Goal: Information Seeking & Learning: Understand process/instructions

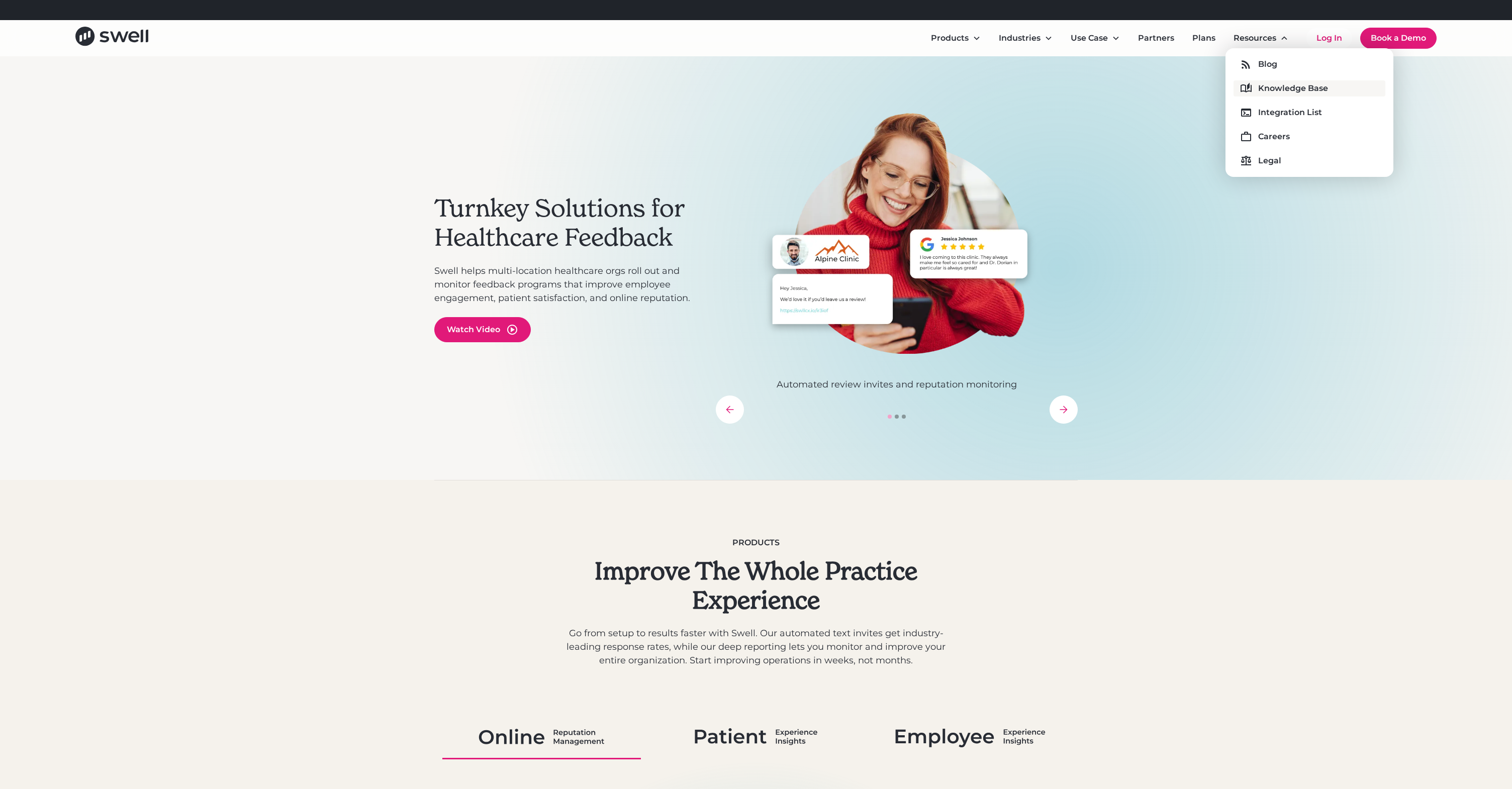
click at [1290, 84] on div "Knowledge Base" at bounding box center [1293, 88] width 70 height 12
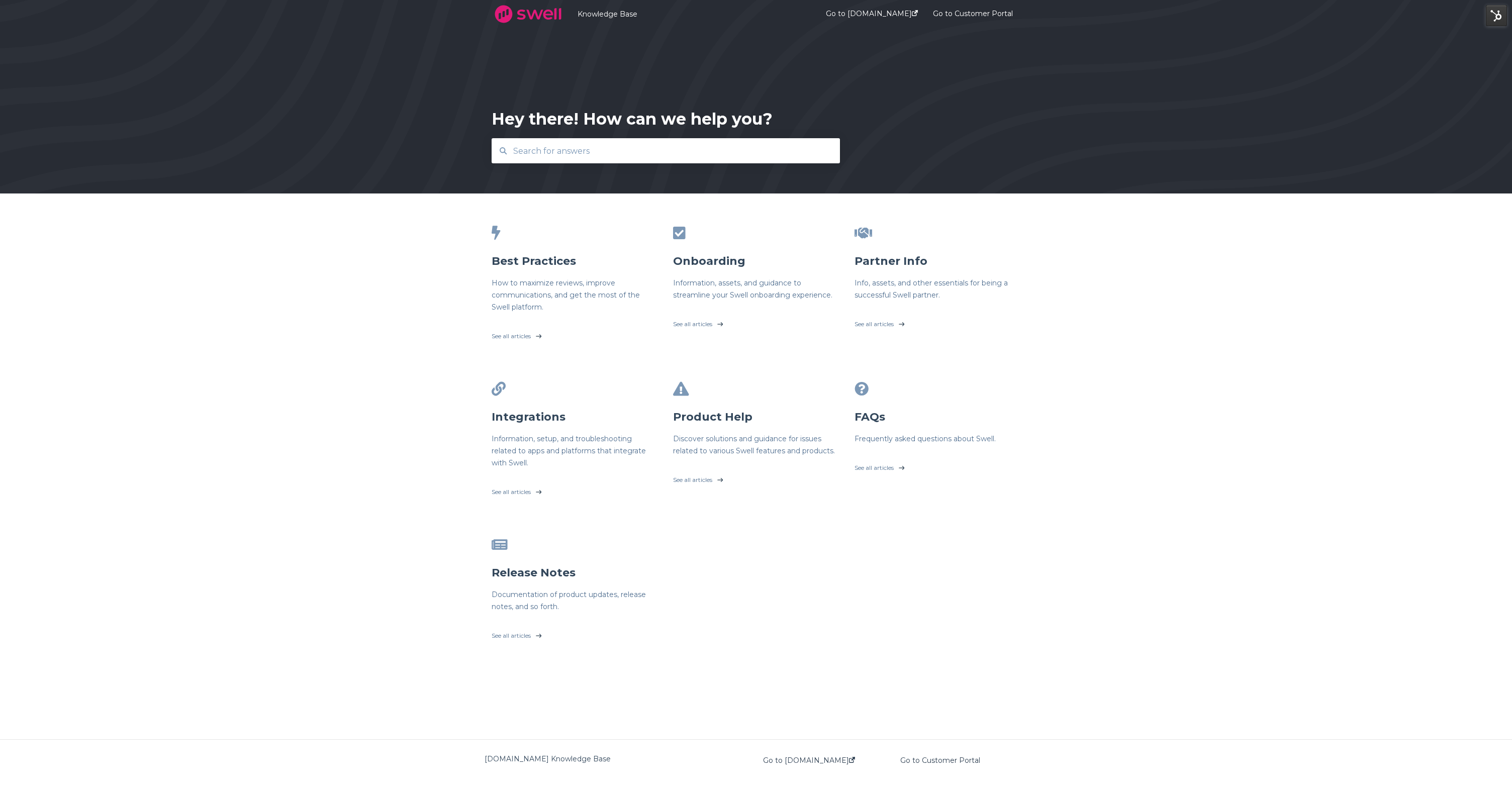
click at [653, 155] on input "text" at bounding box center [666, 151] width 318 height 22
type input "gmb"
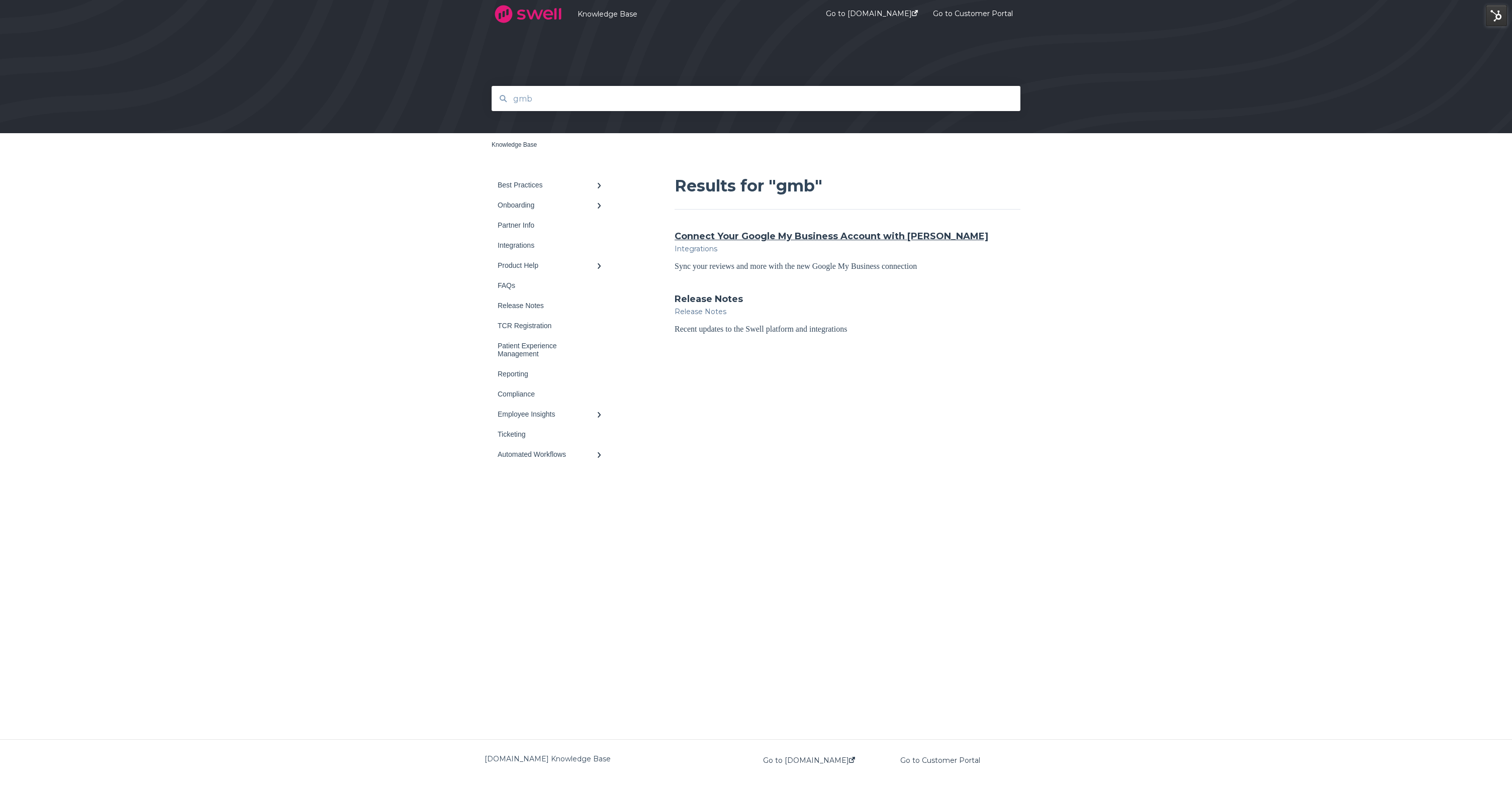
click at [722, 230] on link "Connect Your Google My Business Account with [PERSON_NAME]" at bounding box center [831, 236] width 313 height 13
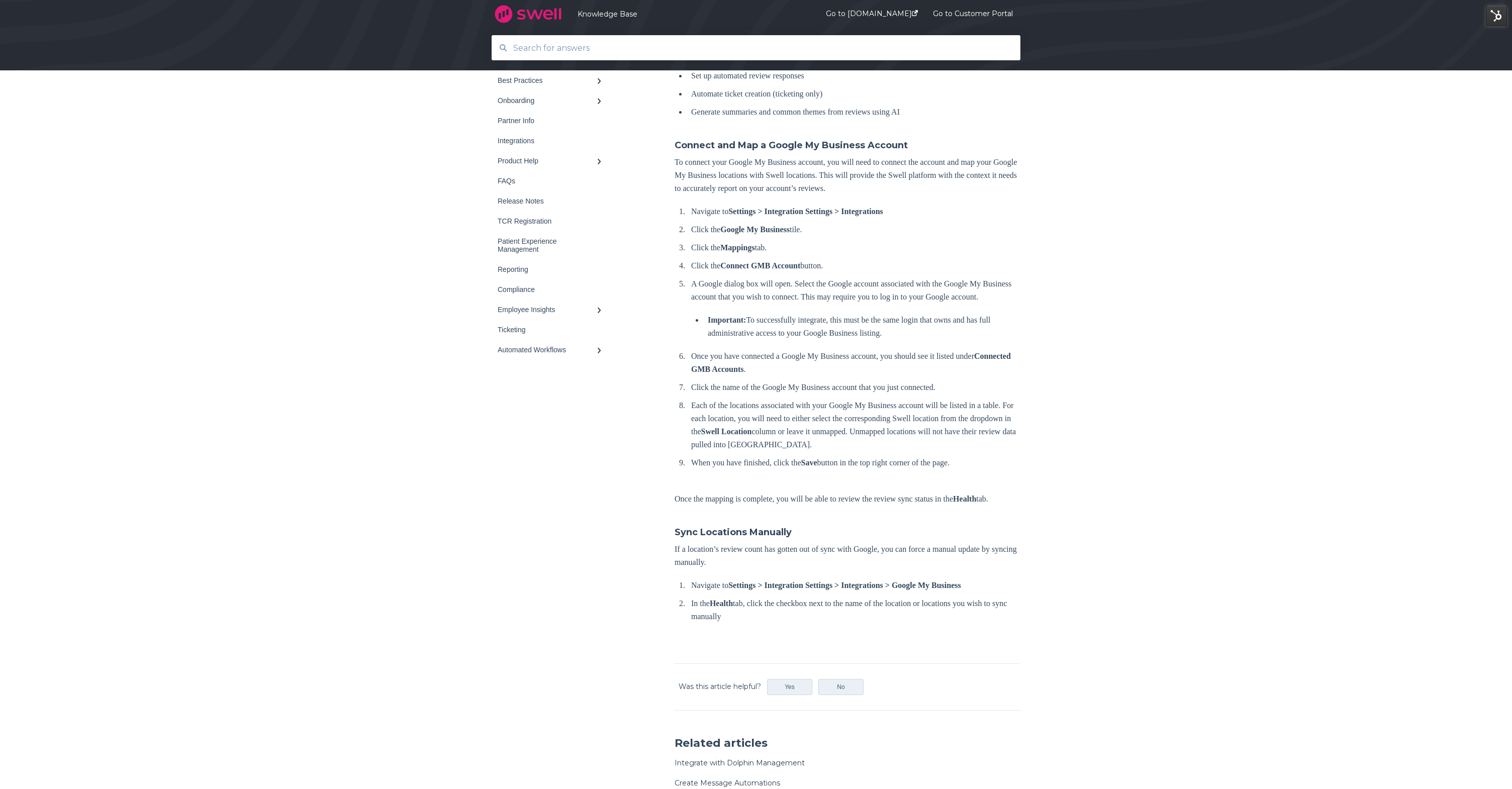
scroll to position [319, 0]
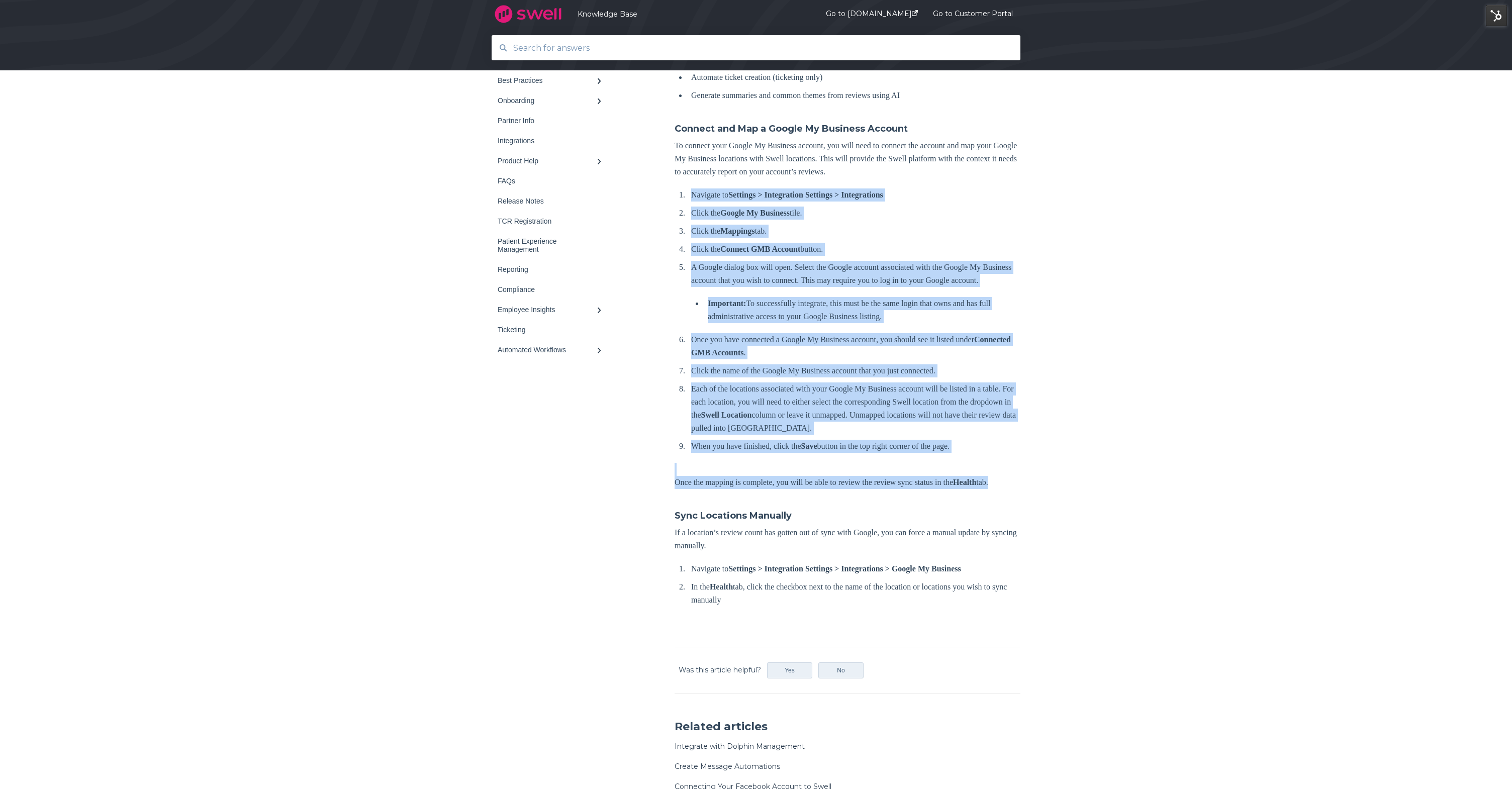
drag, startPoint x: 676, startPoint y: 194, endPoint x: 859, endPoint y: 517, distance: 371.2
click at [859, 517] on div "Connect Your Google My Business Account with Swell Sync your reviews and more w…" at bounding box center [847, 236] width 346 height 761
copy div "Navigate to Settings > Integration Settings > Integrations Click the Google My …"
